Goal: Obtain resource: Download file/media

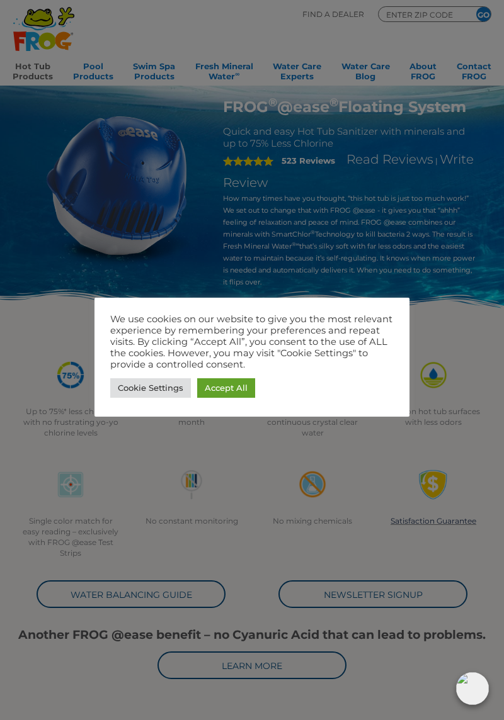
click at [281, 387] on div "Cookie Settings Accept All" at bounding box center [251, 388] width 283 height 26
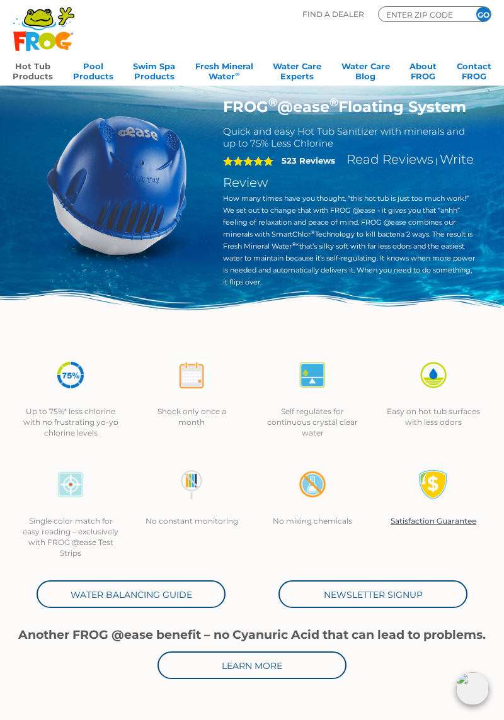
click at [491, 254] on section "FROG ® @ease ® Floating System Quick and easy Hot Tub Sanitizer with minerals a…" at bounding box center [252, 211] width 484 height 227
click at [394, 599] on link "Newsletter Signup" at bounding box center [372, 595] width 189 height 28
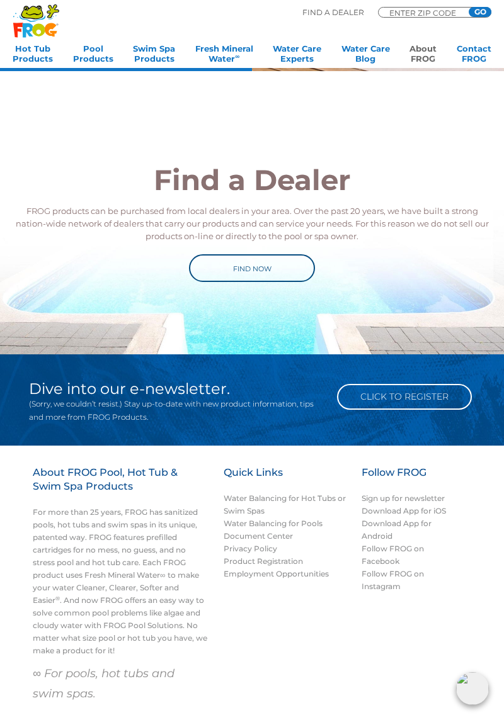
scroll to position [1132, 0]
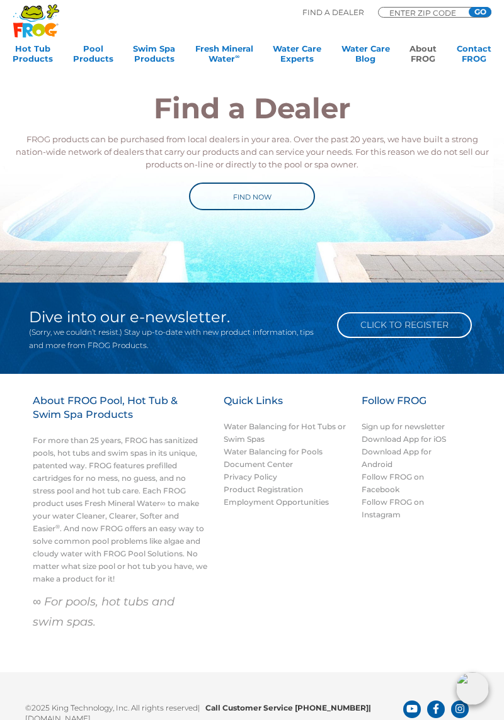
click at [343, 431] on link "Water Balancing for Hot Tubs or Swim Spas" at bounding box center [285, 433] width 122 height 22
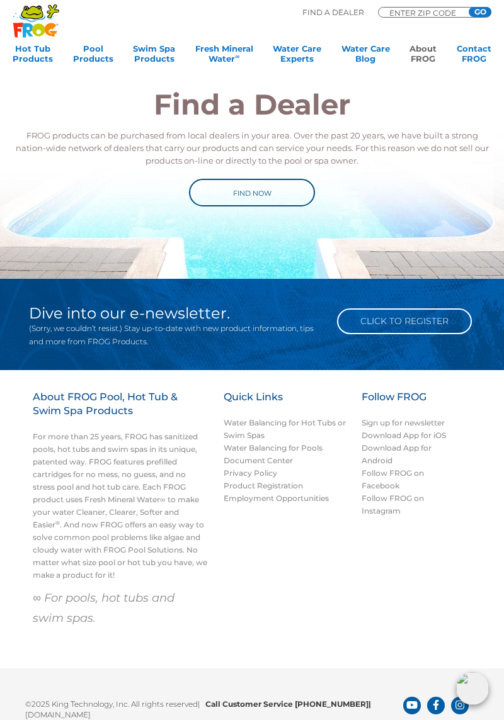
scroll to position [1165, 0]
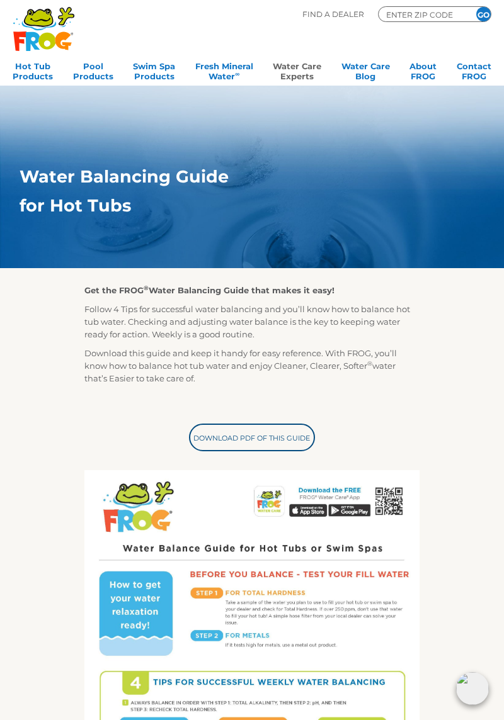
click at [300, 438] on link "Download PDF of this Guide" at bounding box center [252, 438] width 126 height 28
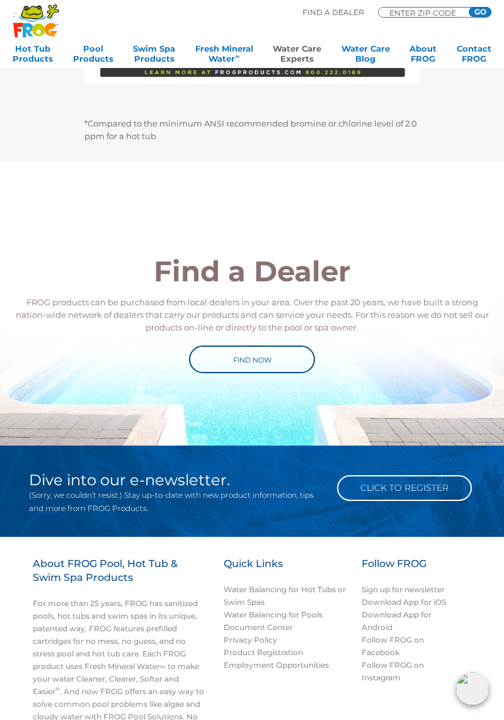
scroll to position [819, 0]
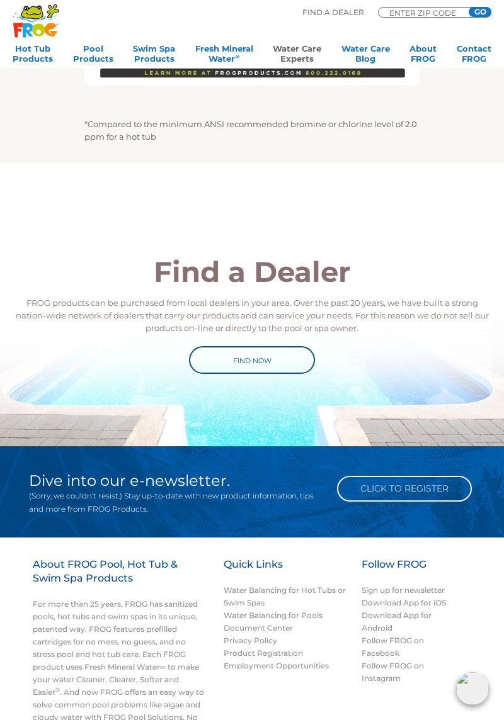
click at [259, 501] on p "(Sorry, we couldn’t resist.) Stay up-to-date with new product information, tips…" at bounding box center [176, 502] width 295 height 26
click at [268, 506] on p "(Sorry, we couldn’t resist.) Stay up-to-date with new product information, tips…" at bounding box center [176, 502] width 295 height 26
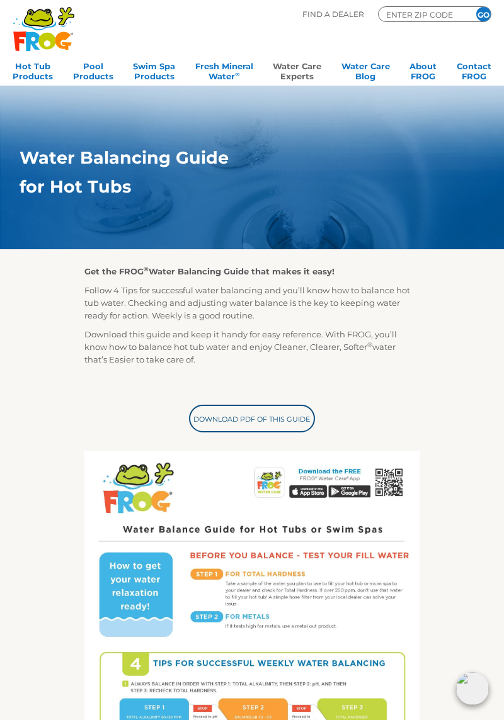
scroll to position [0, 0]
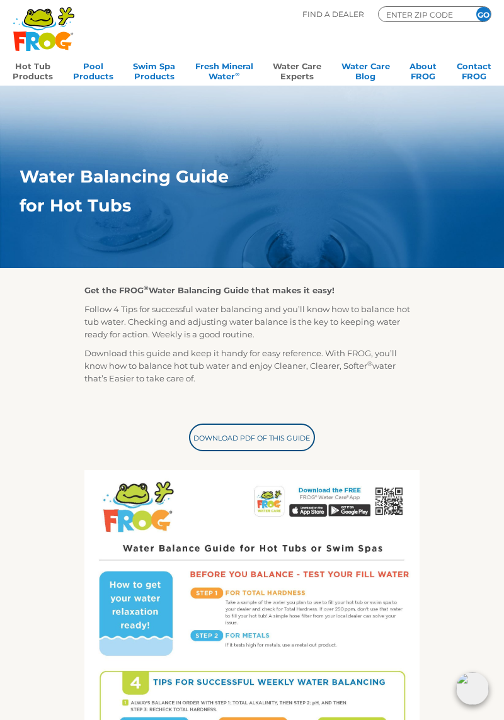
click at [33, 79] on link "Hot Tub Products" at bounding box center [33, 69] width 40 height 25
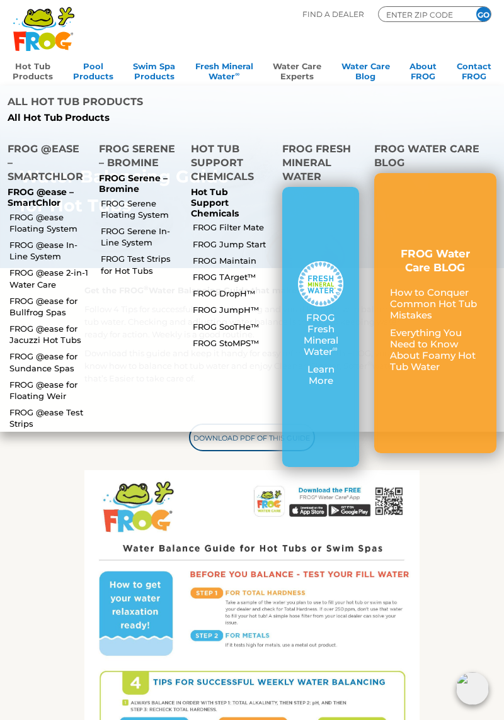
click at [71, 212] on link "FROG @ease Floating System" at bounding box center [48, 223] width 79 height 23
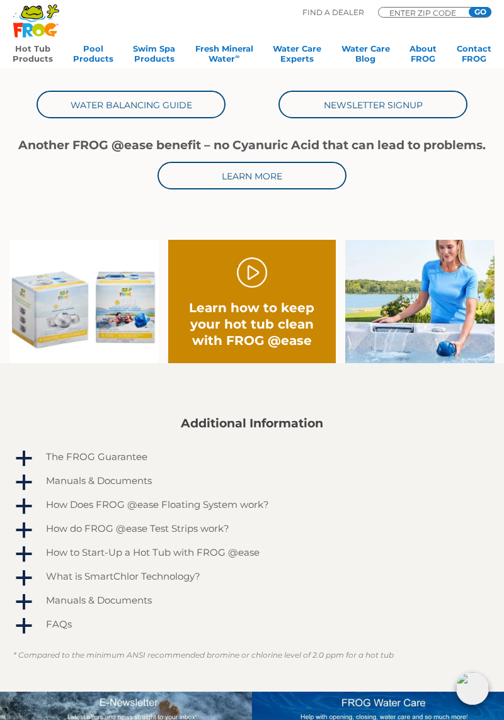
scroll to position [500, 0]
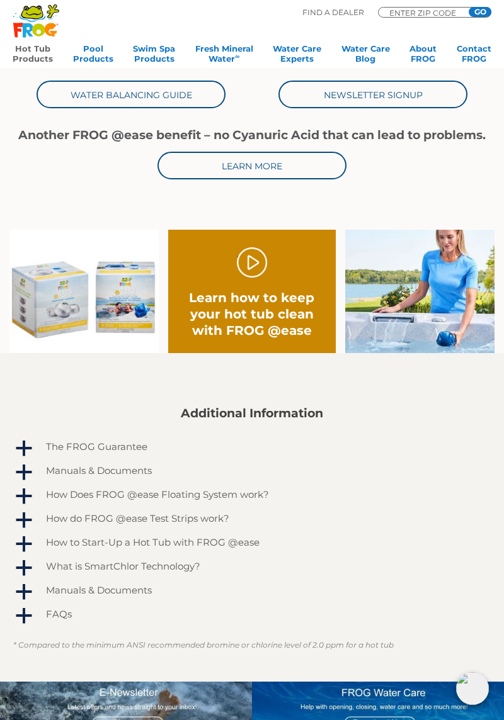
click at [147, 477] on div "Manuals & Documents" at bounding box center [234, 470] width 382 height 17
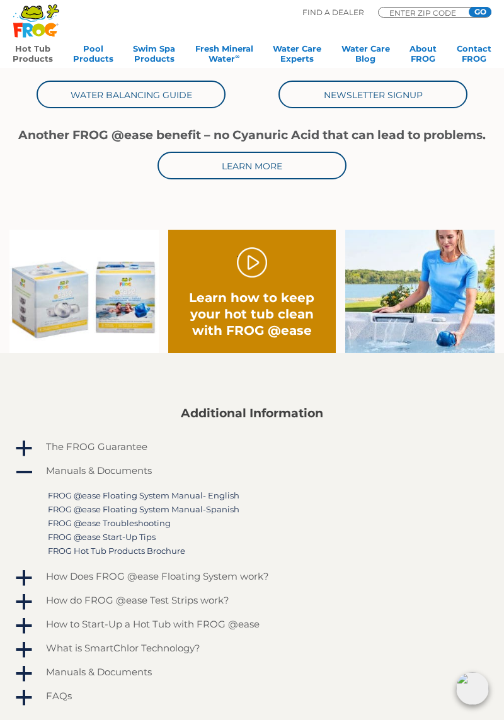
click at [228, 494] on link "FROG @ease Floating System Manual- English" at bounding box center [143, 495] width 191 height 10
